Goal: Find specific page/section: Find specific page/section

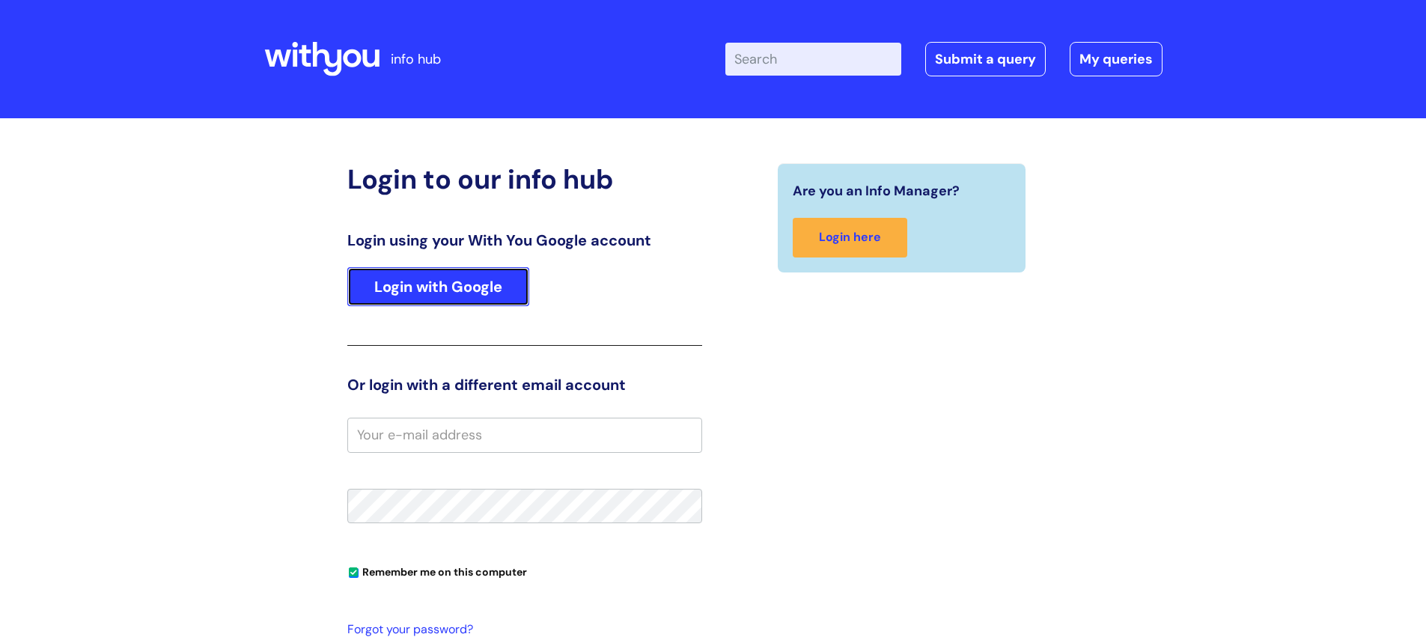
click at [490, 281] on link "Login with Google" at bounding box center [438, 286] width 182 height 39
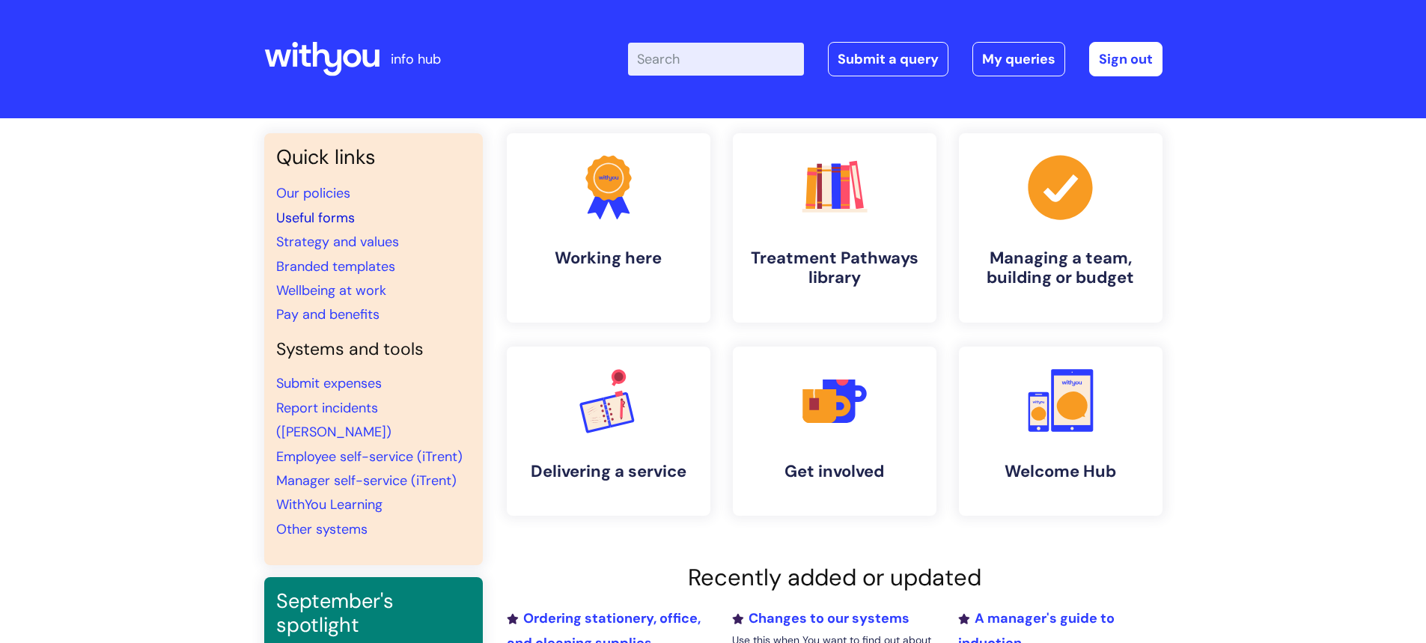
click at [341, 211] on link "Useful forms" at bounding box center [315, 218] width 79 height 18
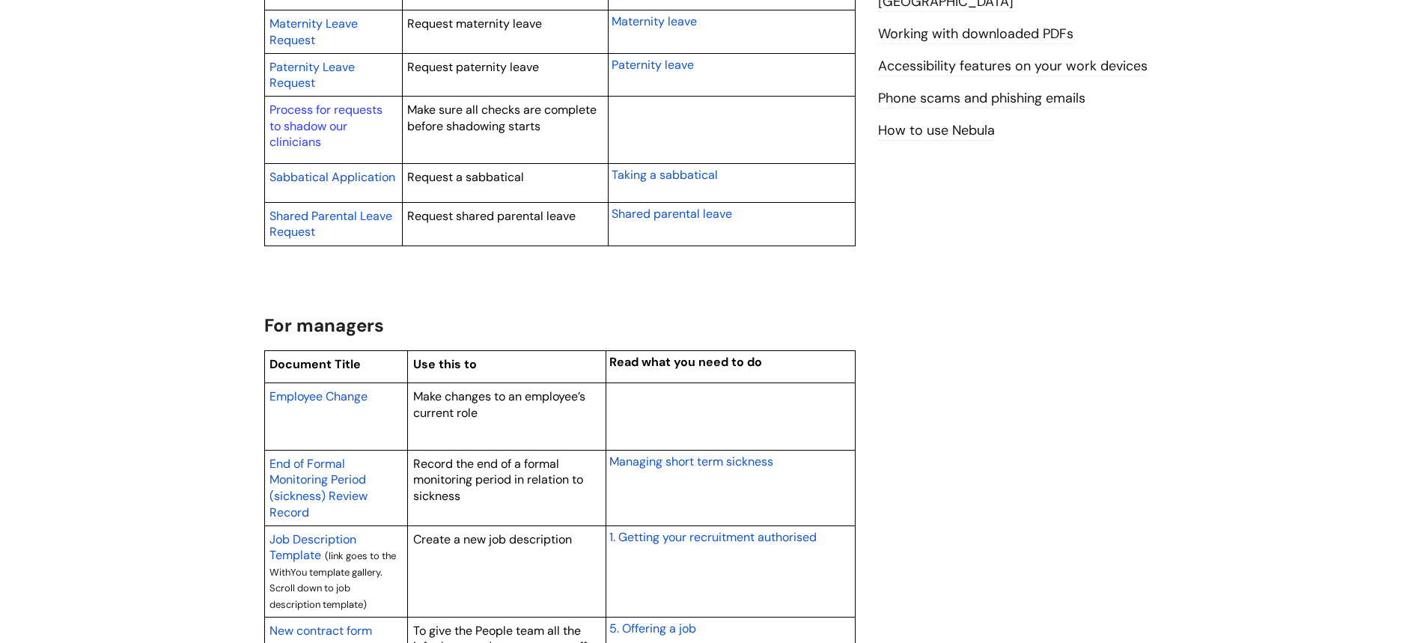
scroll to position [973, 0]
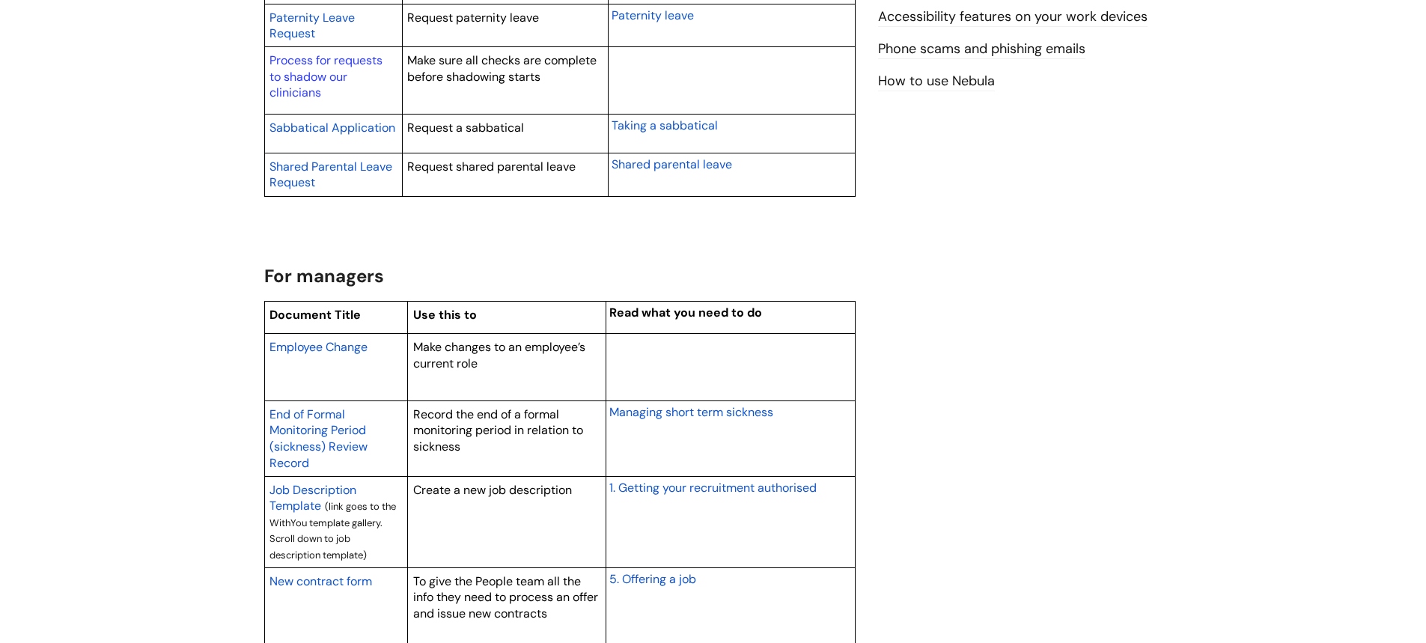
click at [356, 344] on span "Employee Change" at bounding box center [318, 347] width 98 height 16
